Goal: Information Seeking & Learning: Learn about a topic

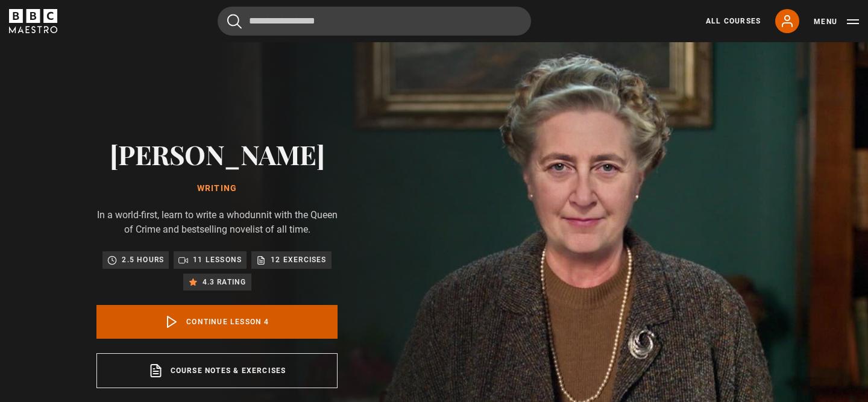
scroll to position [163, 0]
click at [313, 312] on link "Continue lesson 4" at bounding box center [216, 322] width 241 height 34
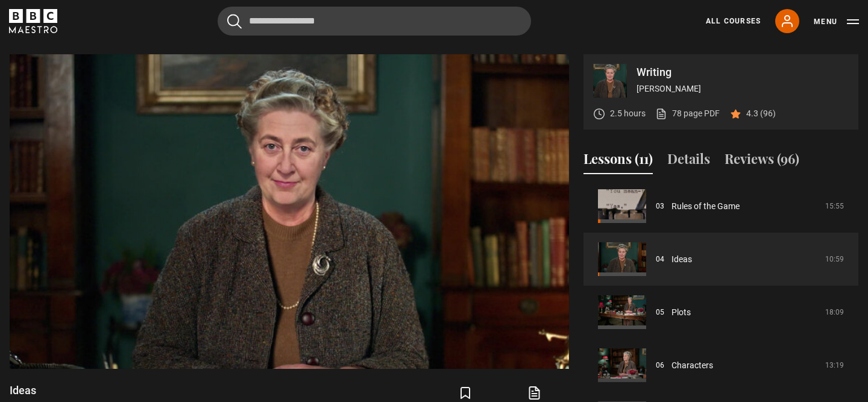
scroll to position [475, 0]
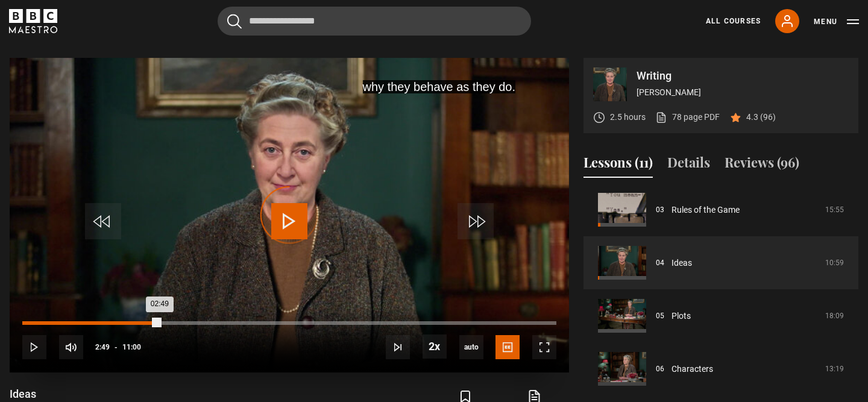
click at [160, 322] on div "Loaded : 21.21% 02:49 02:49" at bounding box center [289, 323] width 534 height 4
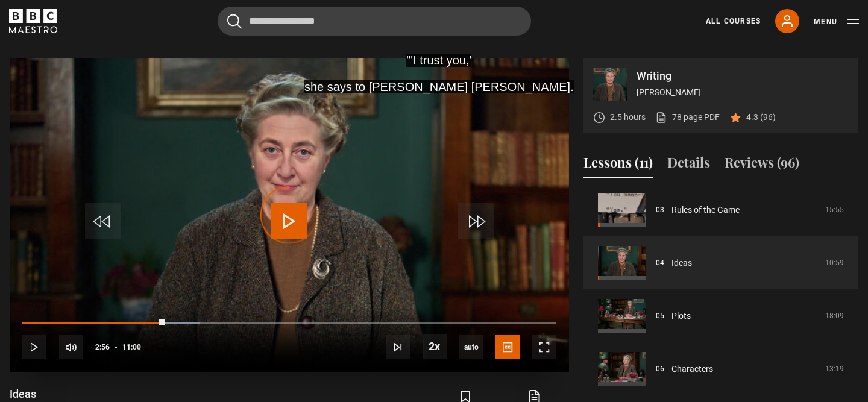
click at [437, 324] on div "10s Skip Back 10 seconds Play 10s Skip Forward 10 seconds Loaded : 33.33% 08:31…" at bounding box center [290, 339] width 560 height 67
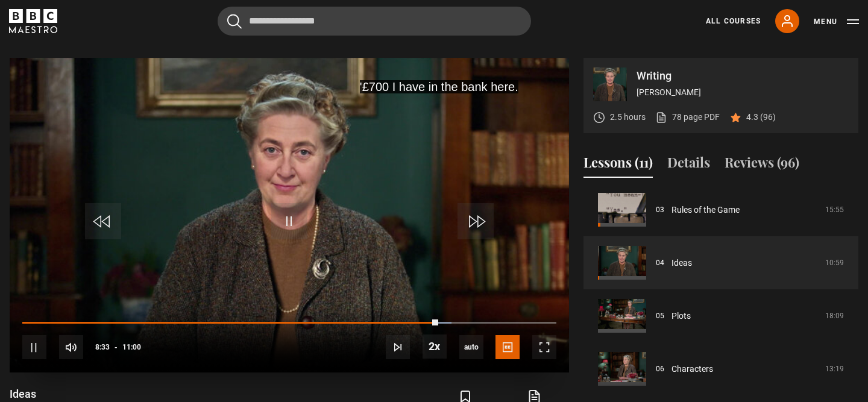
click at [541, 319] on div "10s Skip Back 10 seconds Pause 10s Skip Forward 10 seconds Loaded : 80.30% 10:4…" at bounding box center [290, 339] width 560 height 67
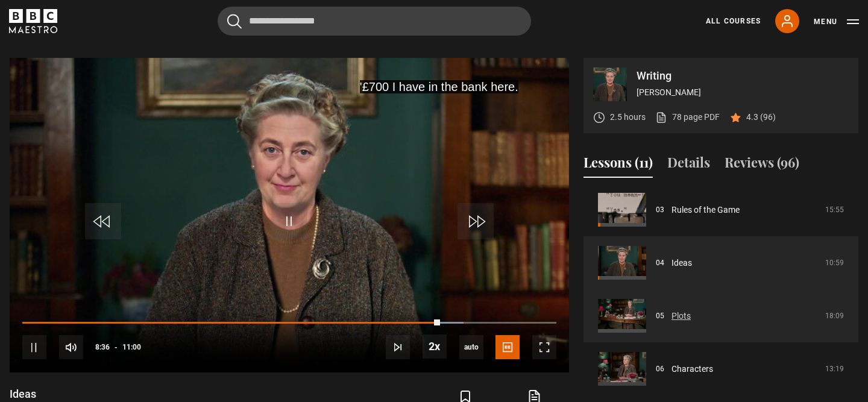
click at [691, 310] on link "Plots" at bounding box center [681, 316] width 19 height 13
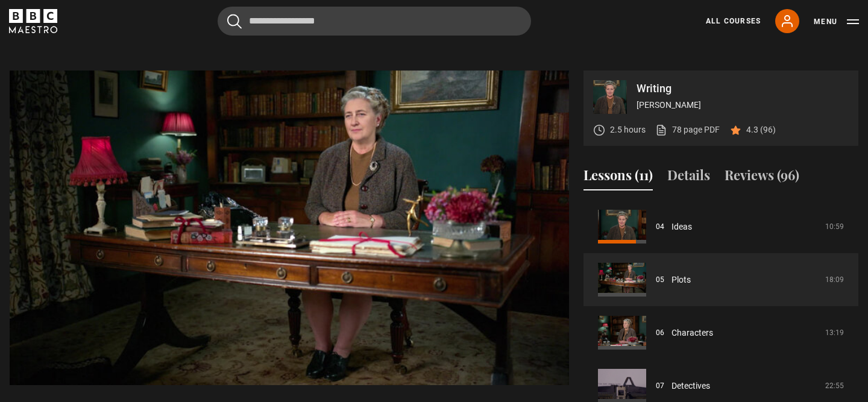
scroll to position [470, 0]
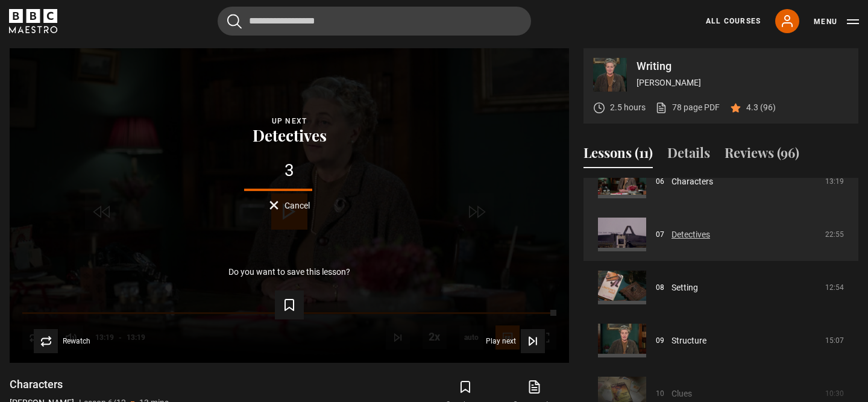
scroll to position [344, 0]
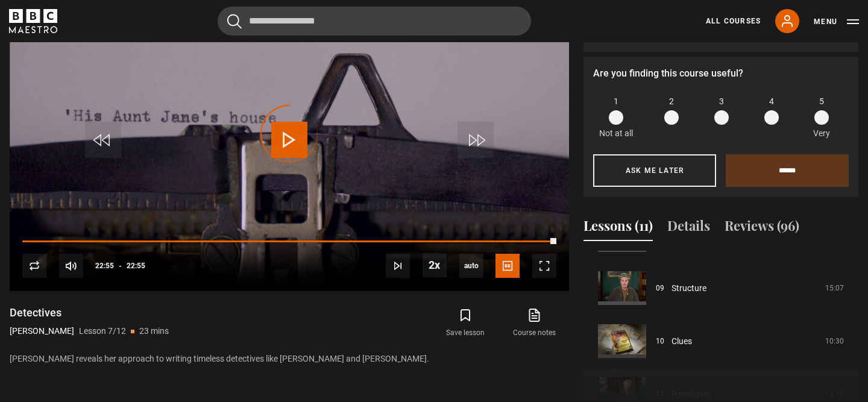
scroll to position [475, 0]
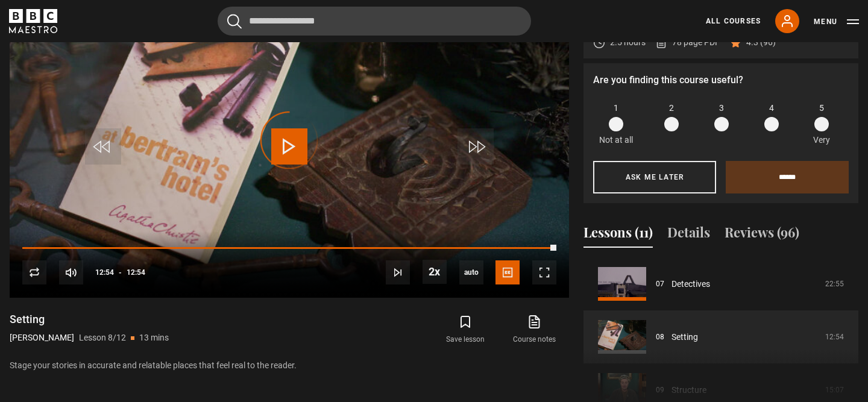
scroll to position [551, 0]
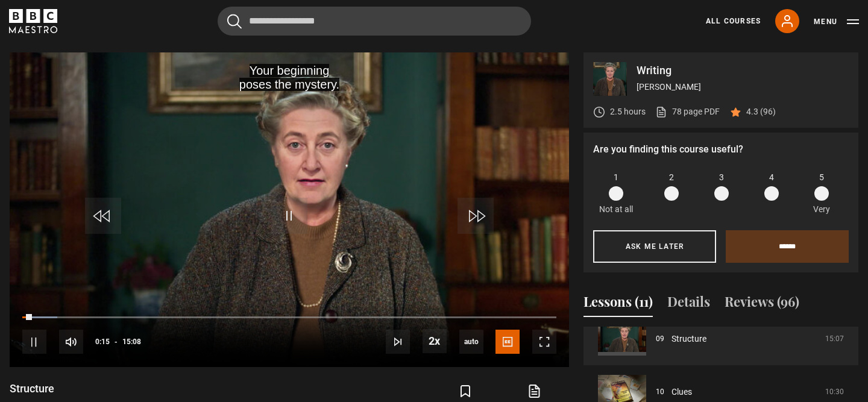
scroll to position [482, 0]
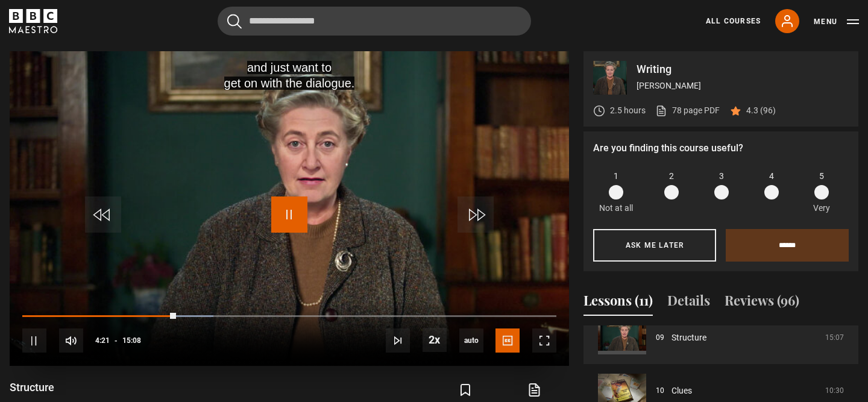
click at [302, 204] on span "Video Player" at bounding box center [289, 215] width 36 height 36
click at [288, 209] on span "Video Player" at bounding box center [289, 215] width 36 height 36
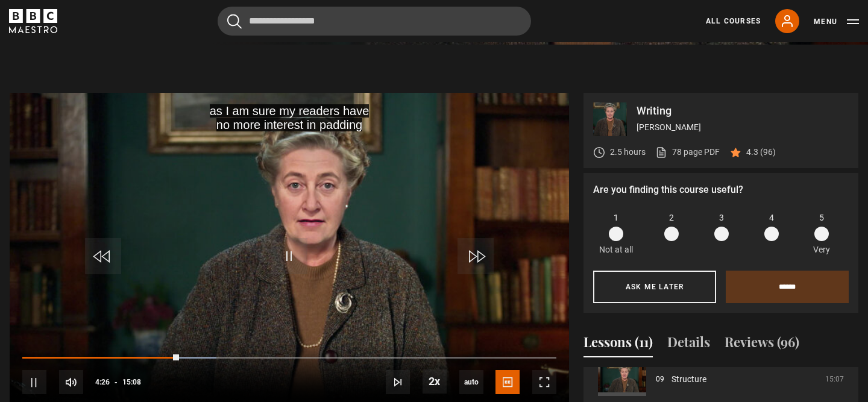
scroll to position [473, 0]
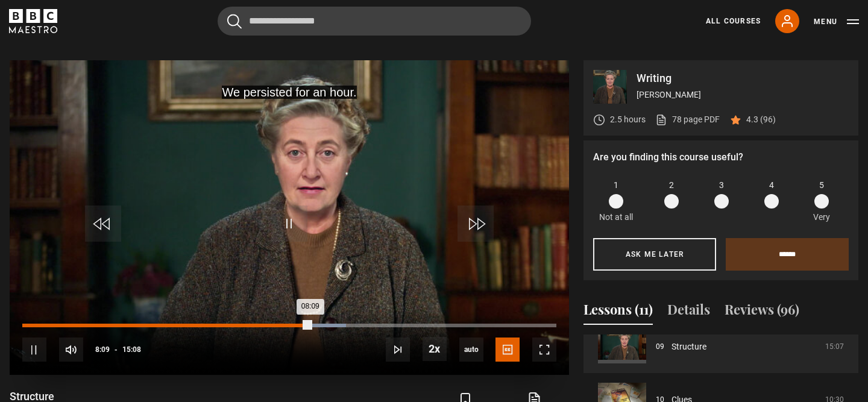
click at [292, 324] on div "07:39" at bounding box center [293, 326] width 2 height 4
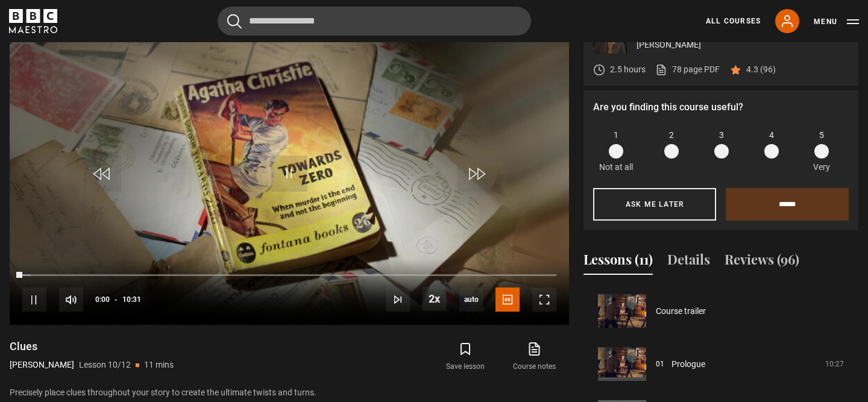
scroll to position [478, 0]
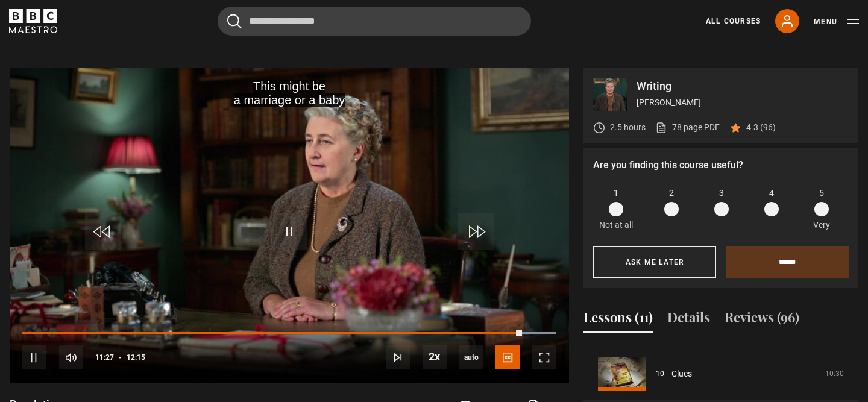
scroll to position [464, 0]
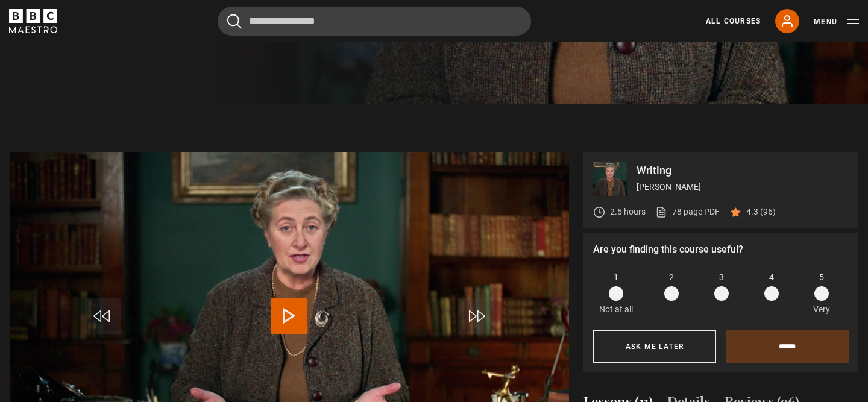
scroll to position [393, 0]
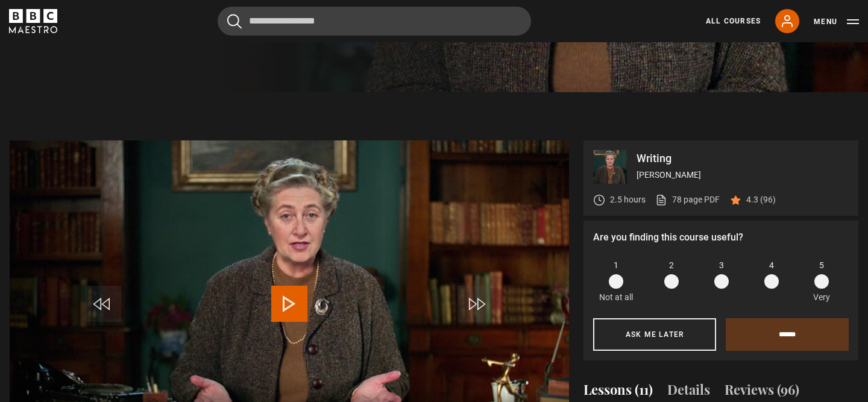
click at [775, 282] on span at bounding box center [772, 281] width 14 height 14
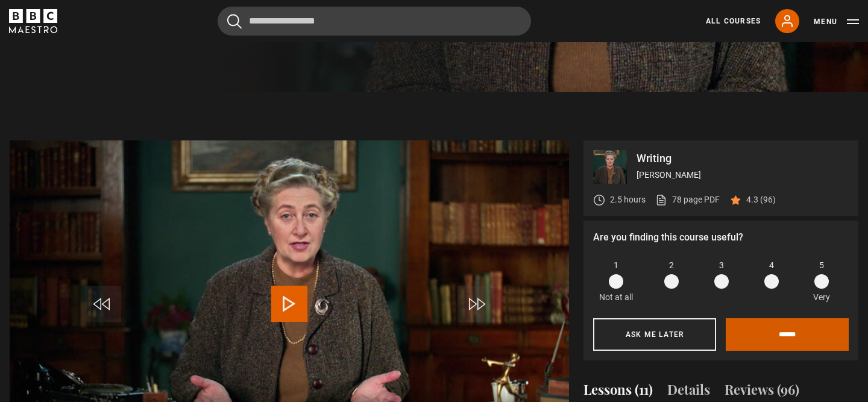
click at [758, 338] on input "******" at bounding box center [787, 334] width 123 height 33
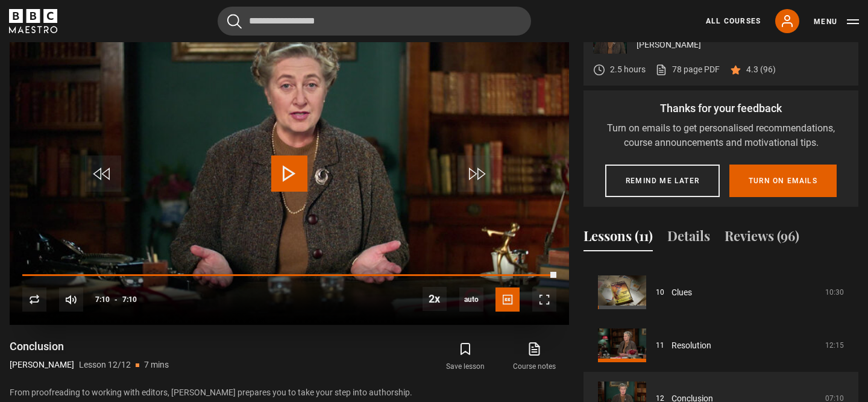
scroll to position [0, 0]
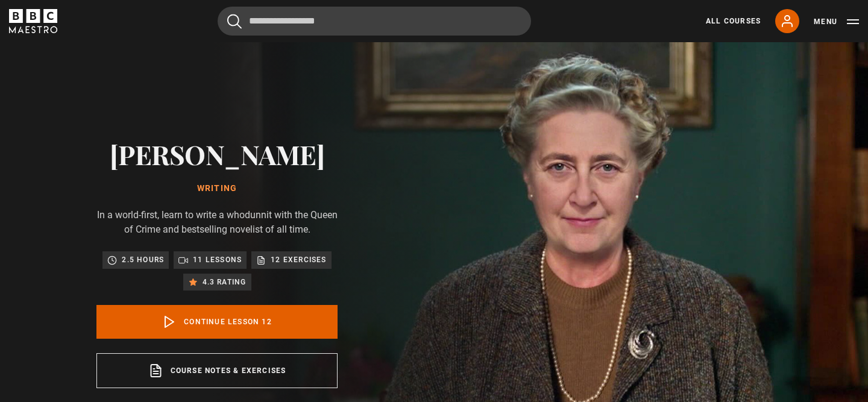
click at [54, 22] on icon "BBC Maestro" at bounding box center [50, 16] width 14 height 14
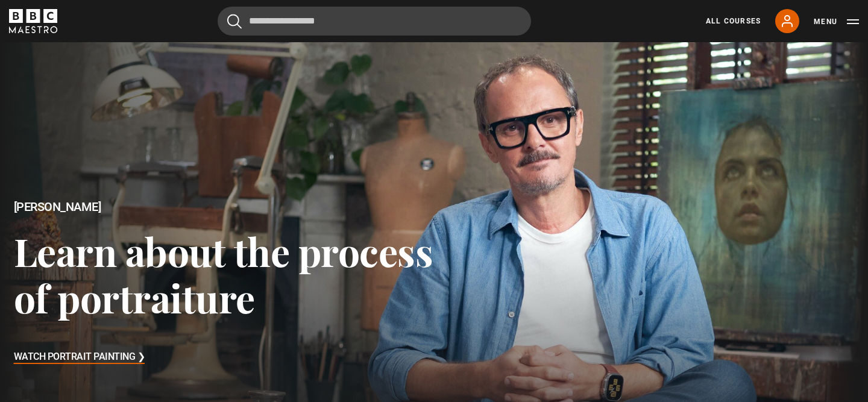
click at [763, 30] on div "All Courses My Account Search Menu" at bounding box center [776, 21] width 168 height 24
click at [733, 17] on link "All Courses" at bounding box center [733, 21] width 55 height 11
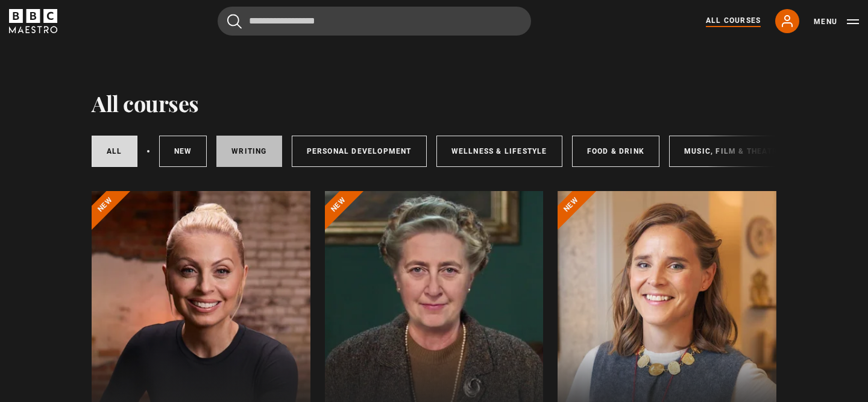
click at [250, 140] on link "Writing" at bounding box center [248, 151] width 65 height 31
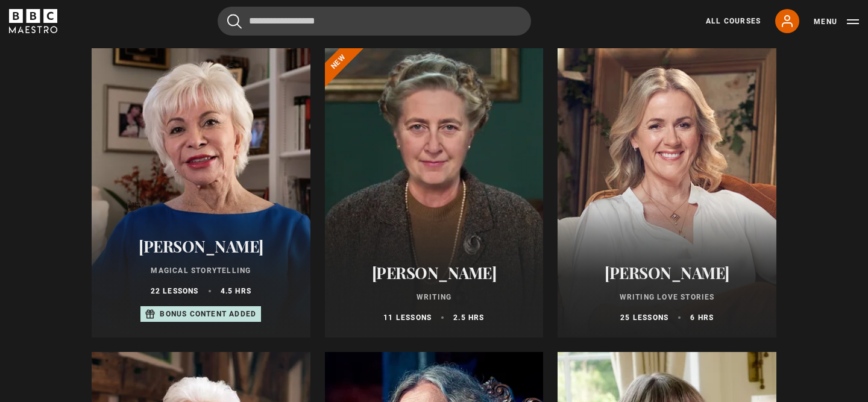
scroll to position [141, 0]
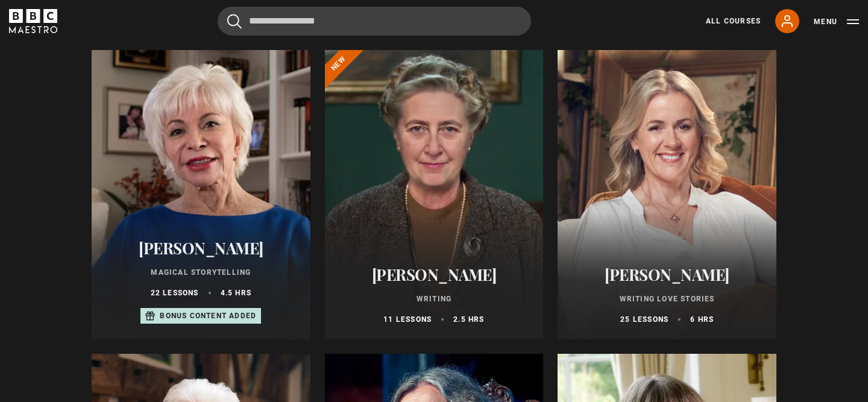
click at [248, 192] on div at bounding box center [201, 194] width 219 height 289
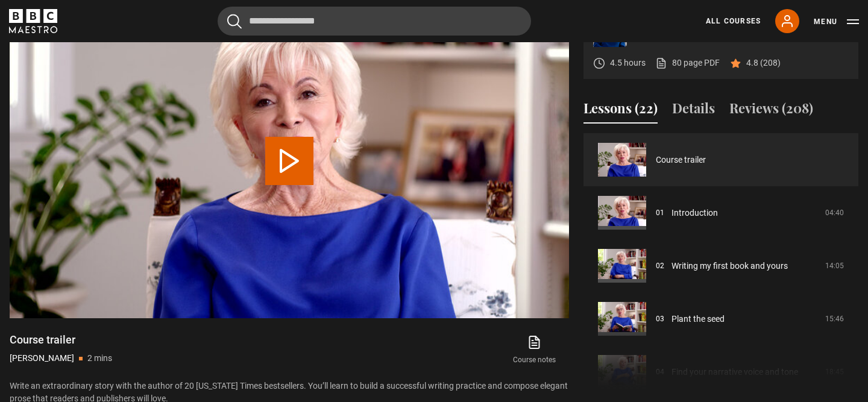
scroll to position [634, 0]
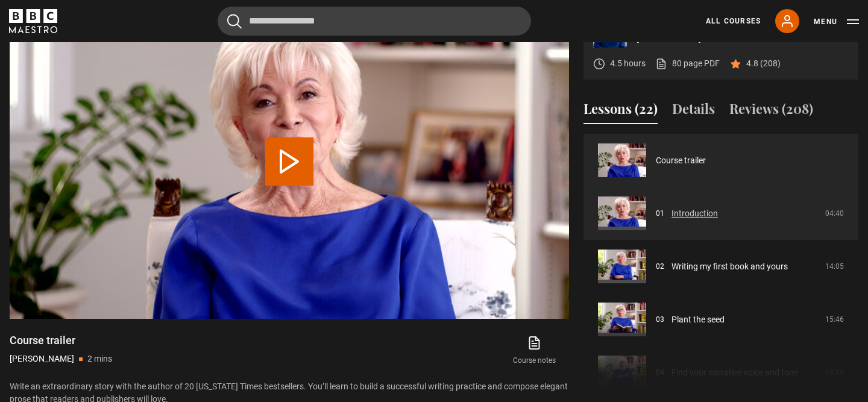
click at [718, 213] on link "Introduction" at bounding box center [695, 213] width 46 height 13
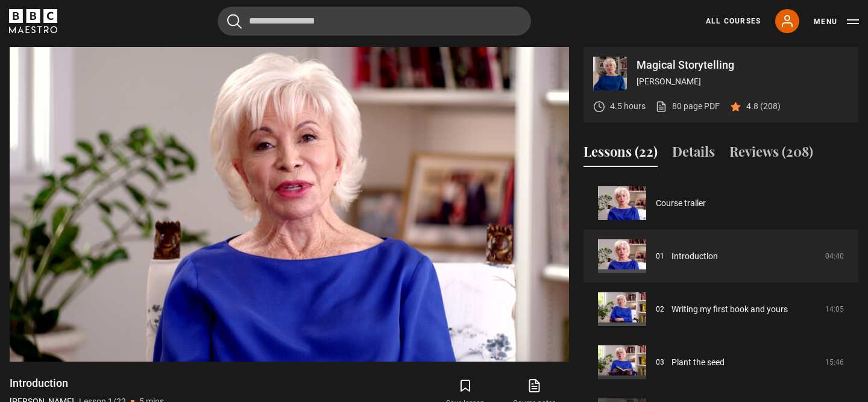
scroll to position [583, 0]
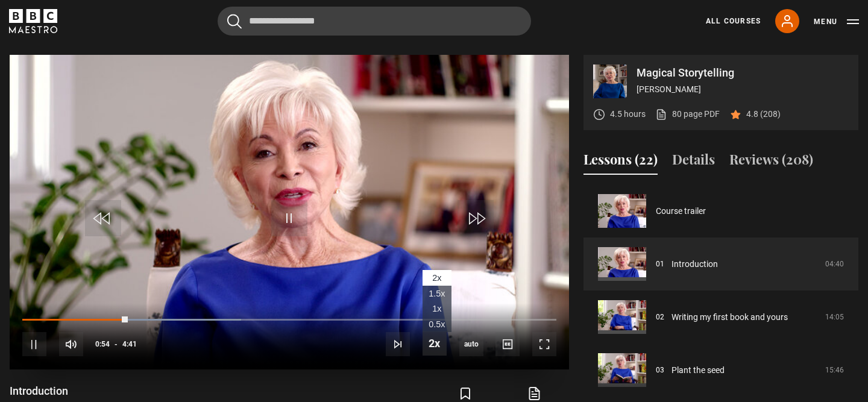
click at [438, 340] on span "Video Player" at bounding box center [435, 344] width 24 height 24
click at [438, 295] on span "1.5x" at bounding box center [437, 294] width 16 height 10
click at [412, 384] on div "Save lesson Course notes opens in new tab" at bounding box center [436, 401] width 265 height 35
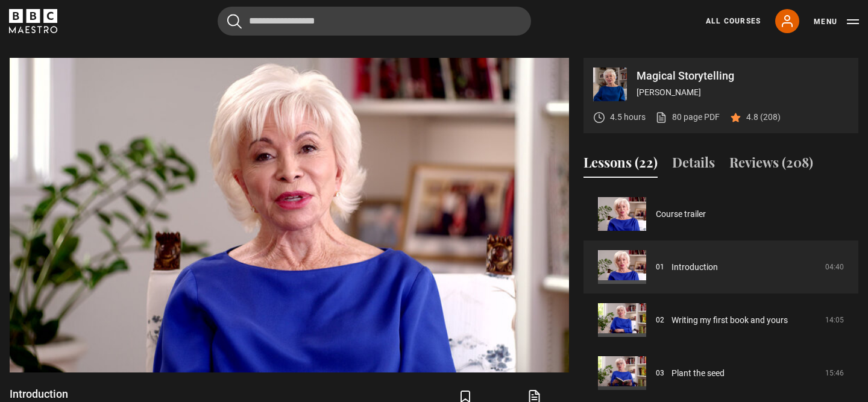
scroll to position [581, 0]
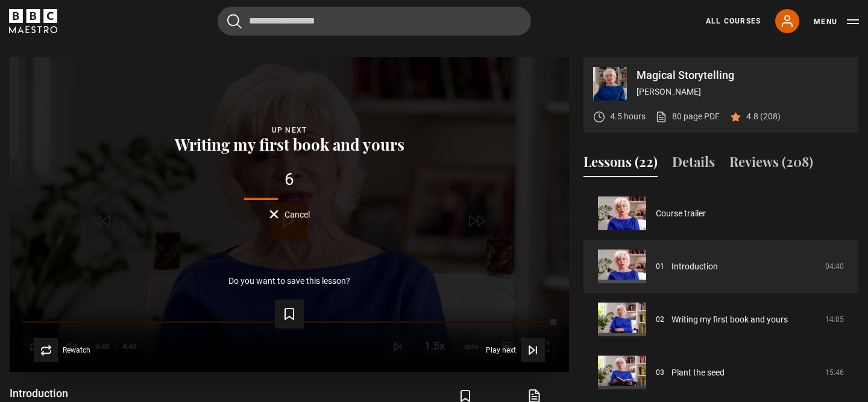
click at [294, 213] on span "Cancel" at bounding box center [297, 214] width 25 height 8
